Goal: Information Seeking & Learning: Understand process/instructions

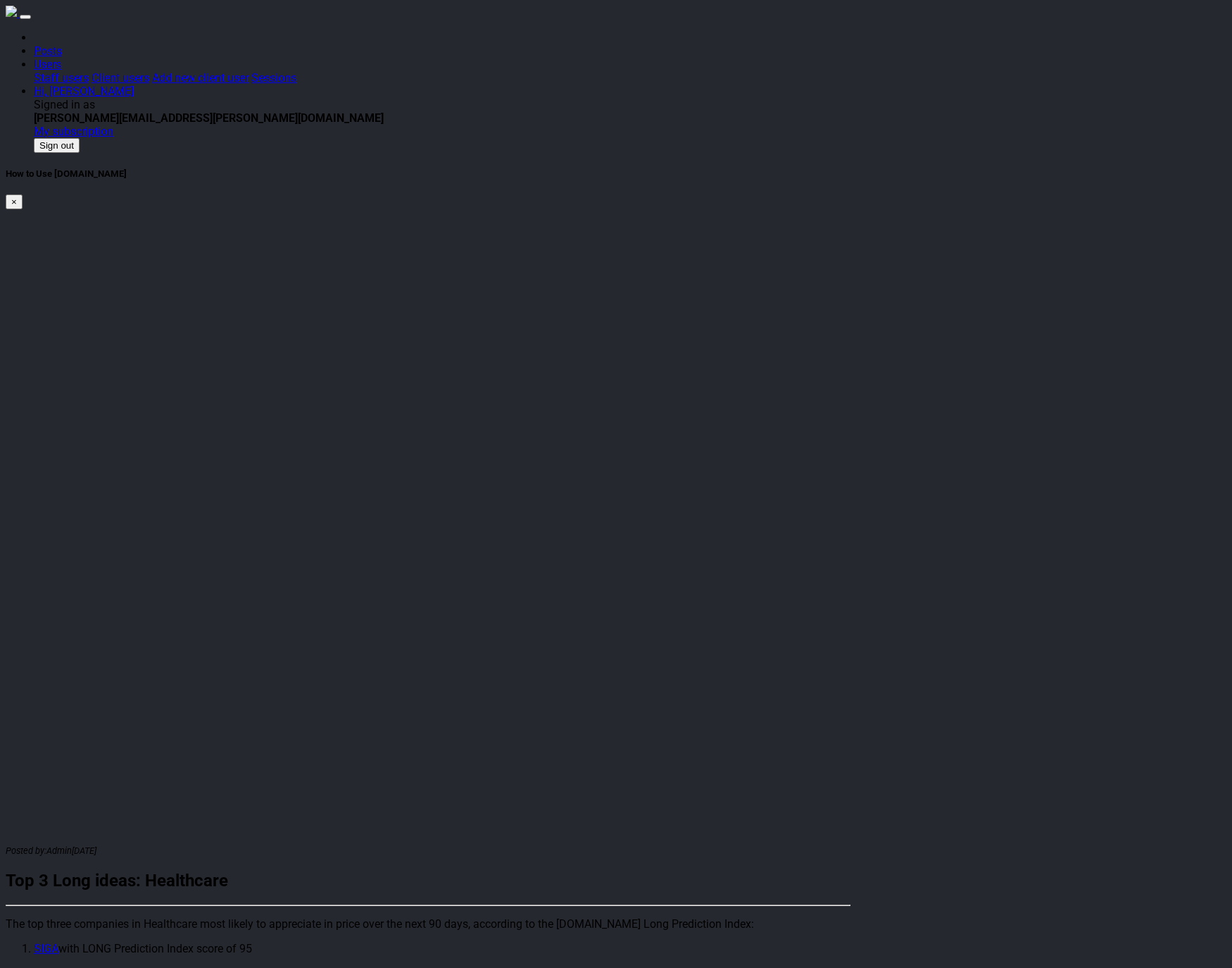
click at [315, 844] on div "Posted by: Admin Aug. 6, 2025 Top 3 Long ideas: Healthcare The top three compan…" at bounding box center [429, 924] width 845 height 162
